Goal: Find specific page/section: Find specific page/section

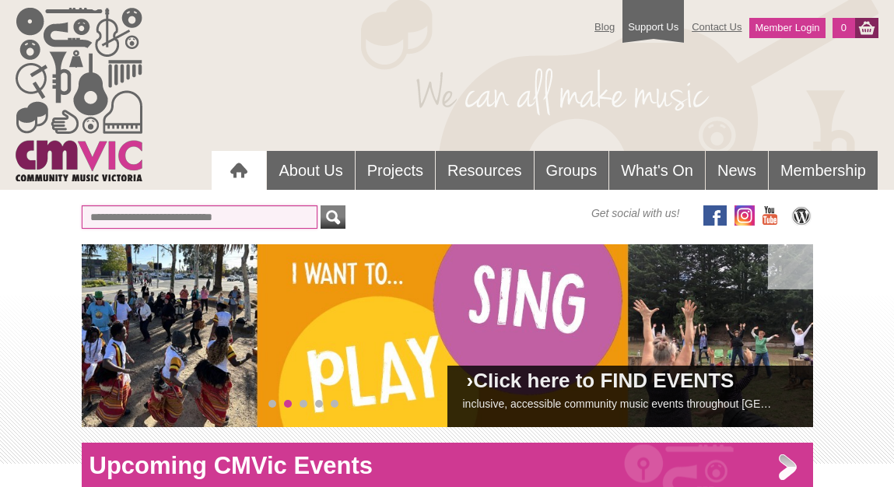
click at [259, 222] on input "text" at bounding box center [200, 216] width 236 height 23
type input "**********"
click at [321, 205] on button "submit" at bounding box center [333, 216] width 25 height 23
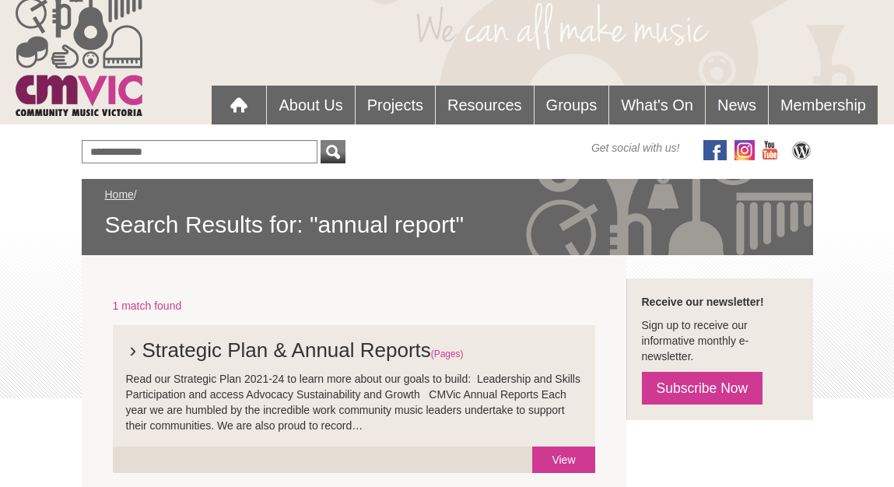
scroll to position [180, 0]
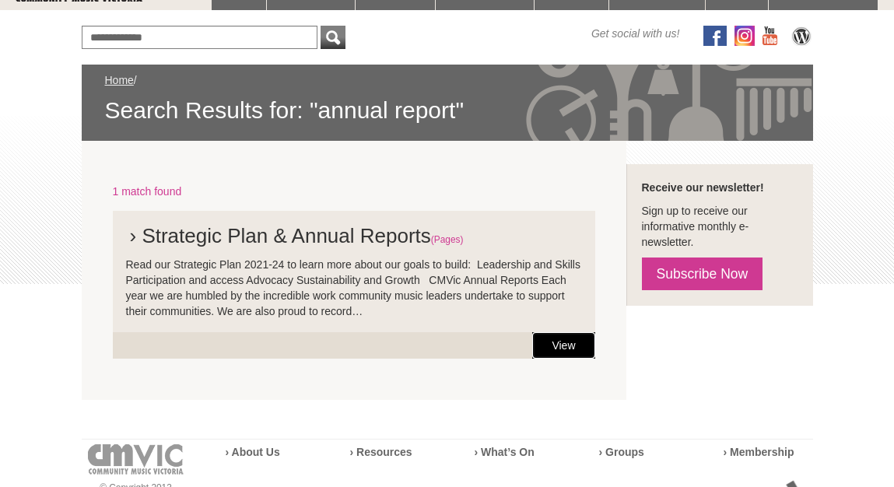
click at [566, 342] on link "View" at bounding box center [563, 345] width 62 height 26
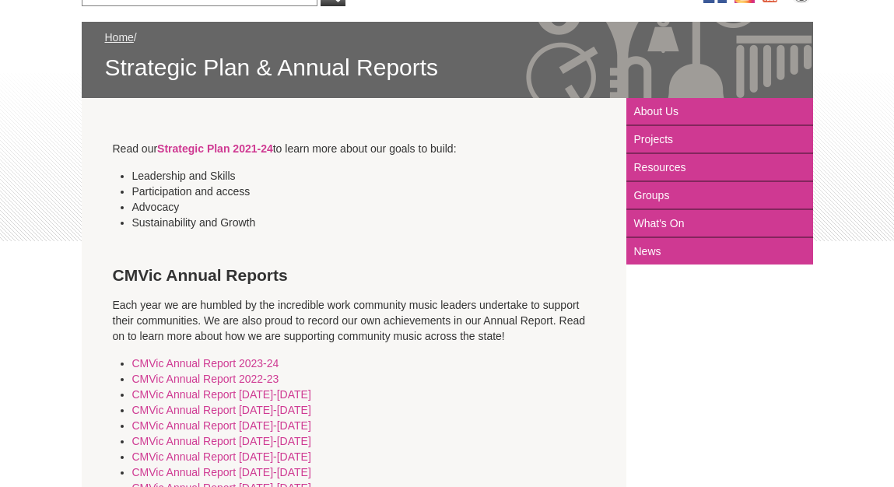
scroll to position [177, 0]
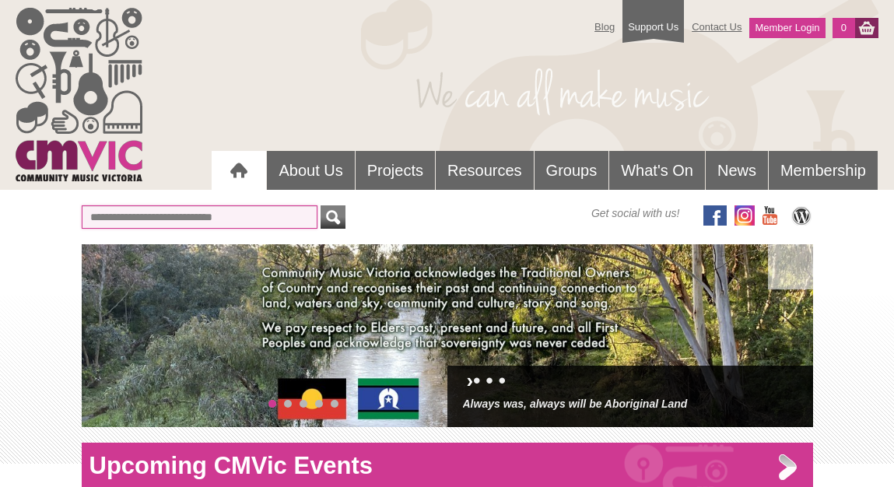
click at [258, 217] on input "text" at bounding box center [200, 216] width 236 height 23
type input "**********"
click at [321, 205] on button "submit" at bounding box center [333, 216] width 25 height 23
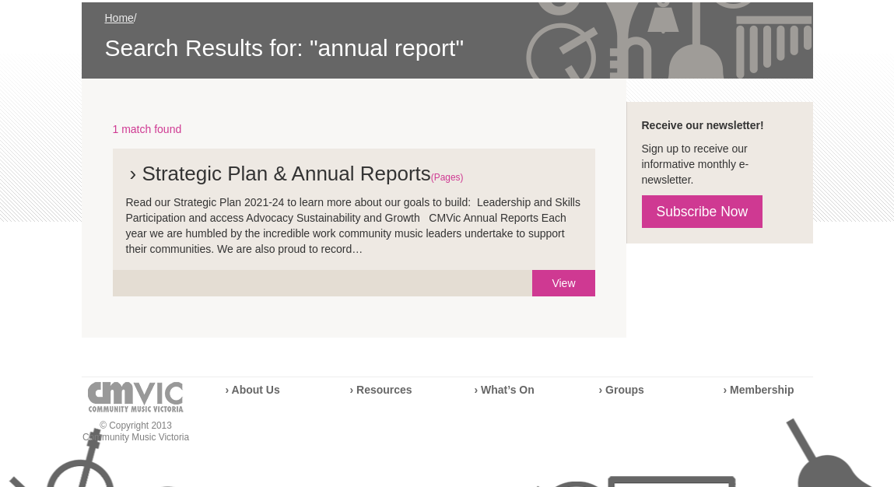
scroll to position [244, 0]
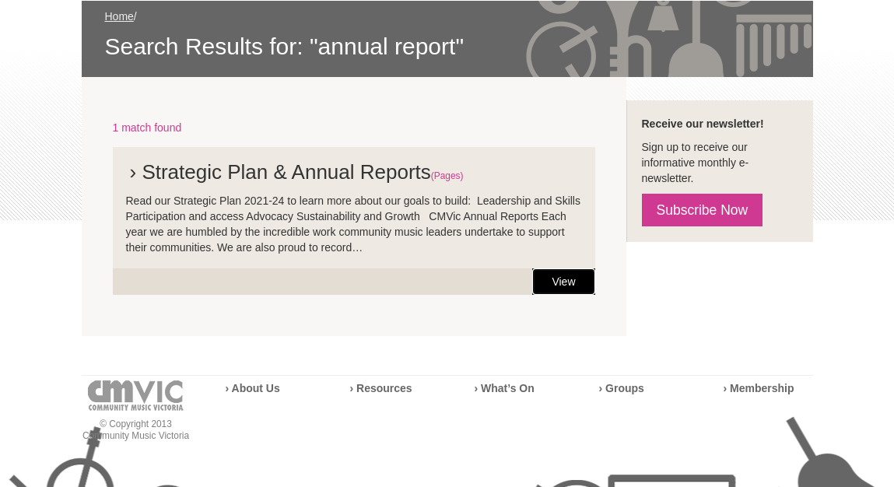
click at [564, 279] on link "View" at bounding box center [563, 281] width 62 height 26
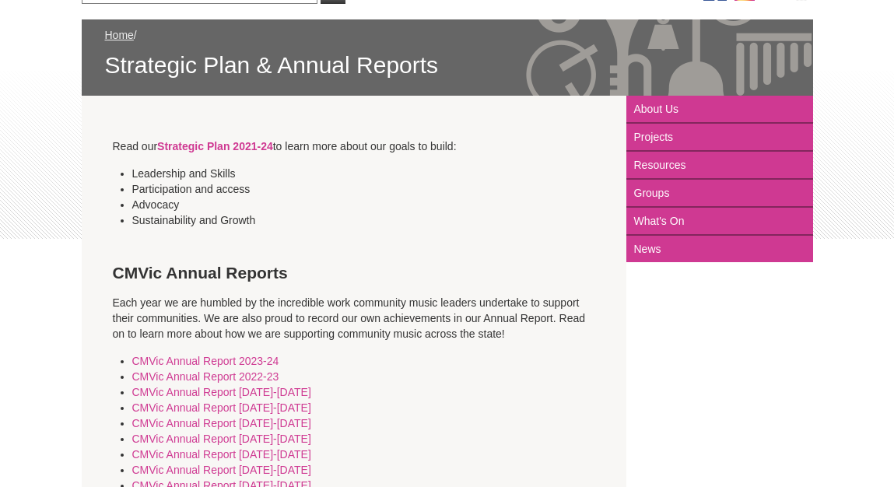
scroll to position [255, 0]
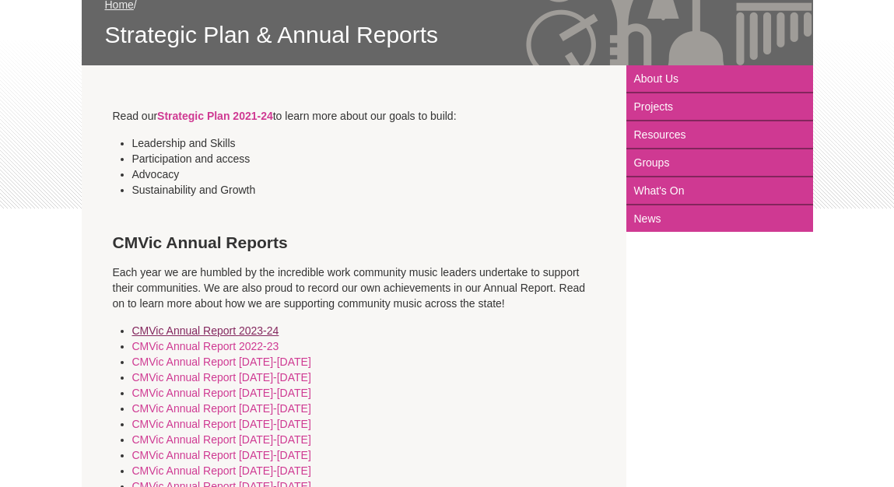
click at [259, 328] on link "CMVic Annual Report 2023-24" at bounding box center [205, 331] width 147 height 12
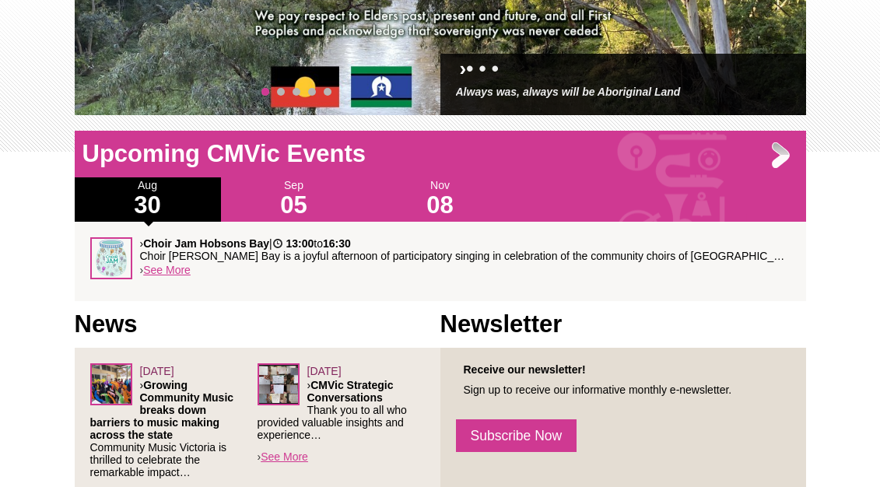
scroll to position [720, 0]
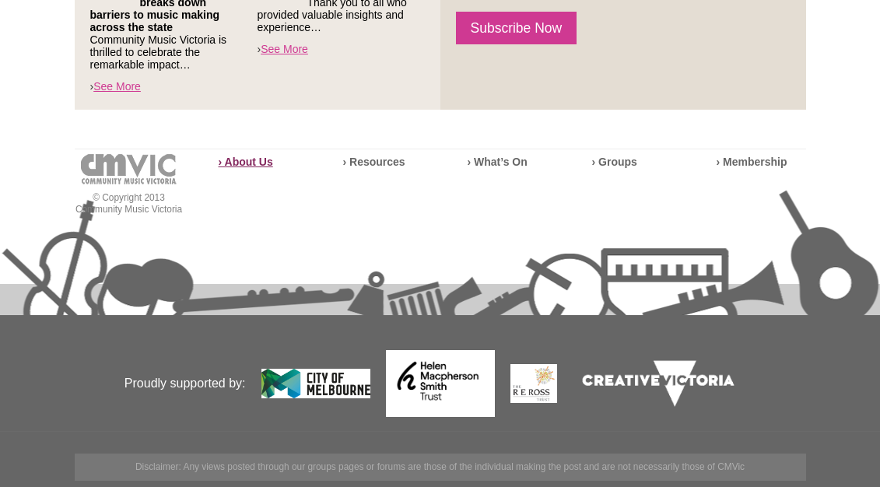
click at [244, 163] on strong "› About Us" at bounding box center [246, 162] width 54 height 12
